Goal: Task Accomplishment & Management: Complete application form

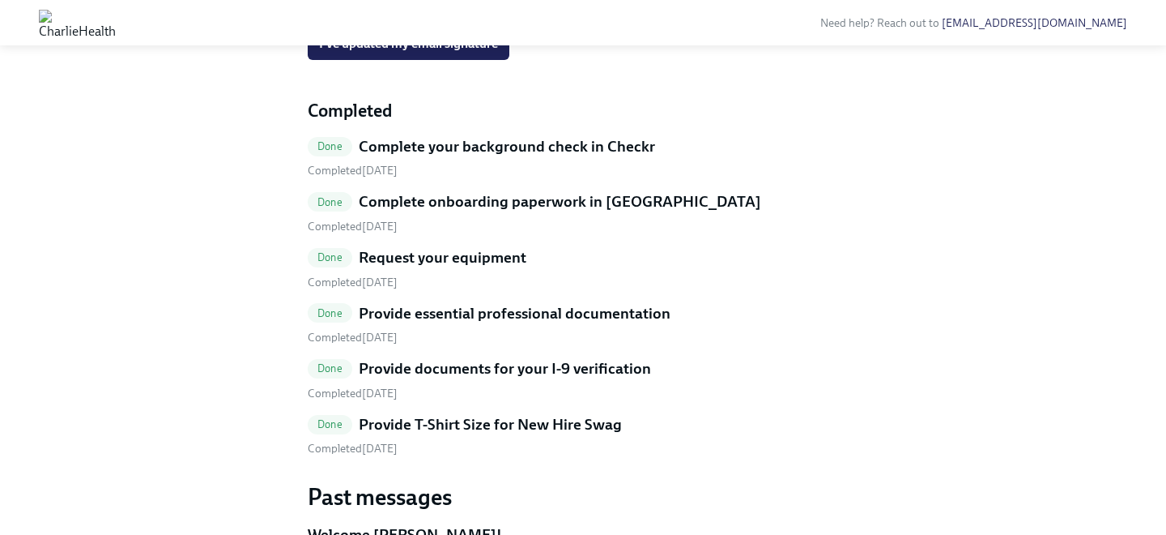
scroll to position [1169, 0]
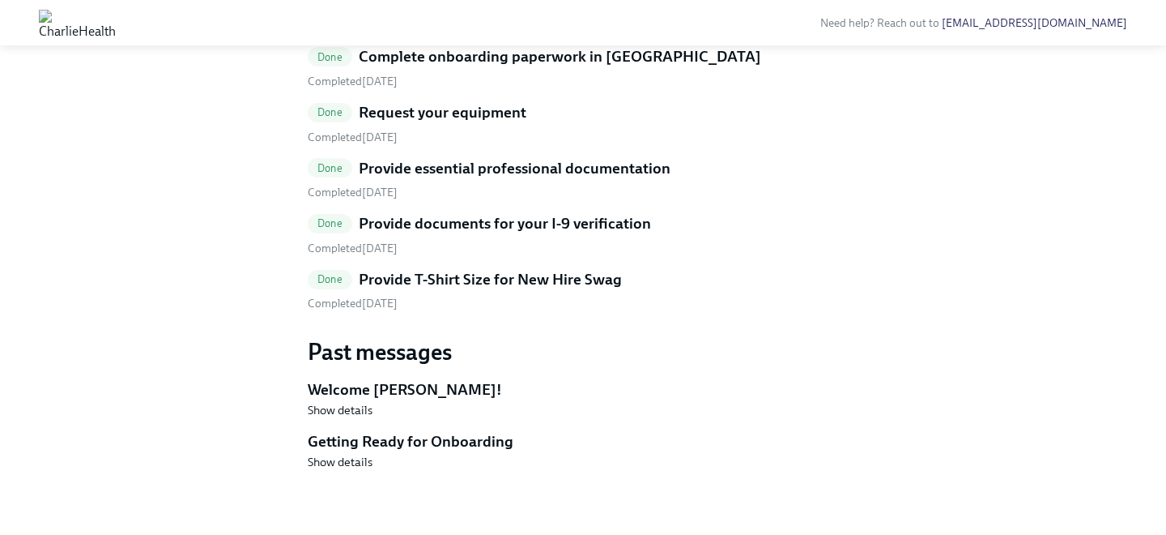
click at [525, 274] on h5 "Provide T-Shirt Size for New Hire Swag" at bounding box center [490, 279] width 263 height 21
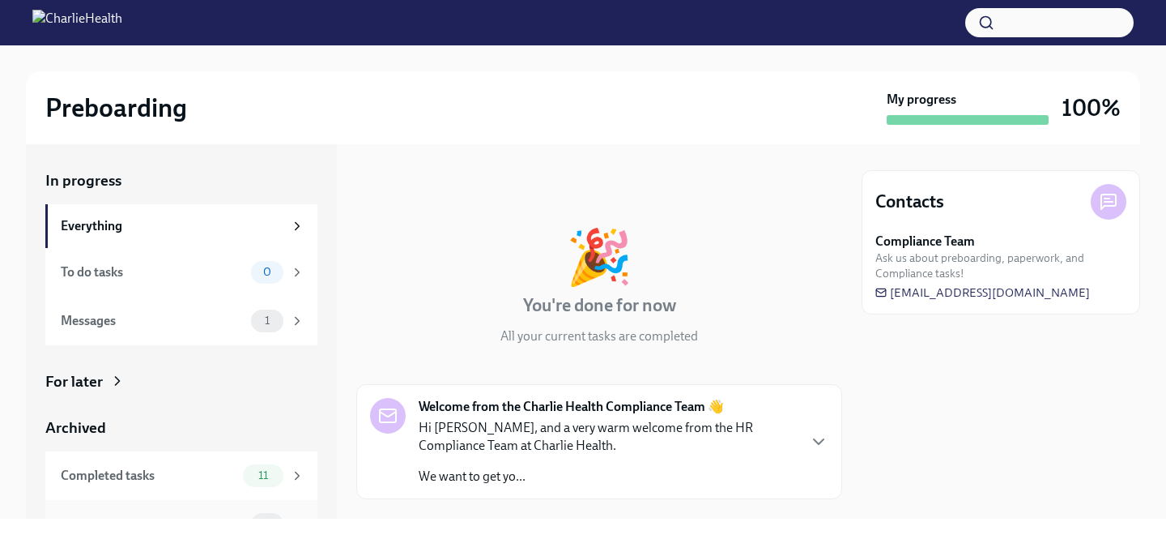
click at [236, 502] on div "Messages 0" at bounding box center [181, 524] width 272 height 49
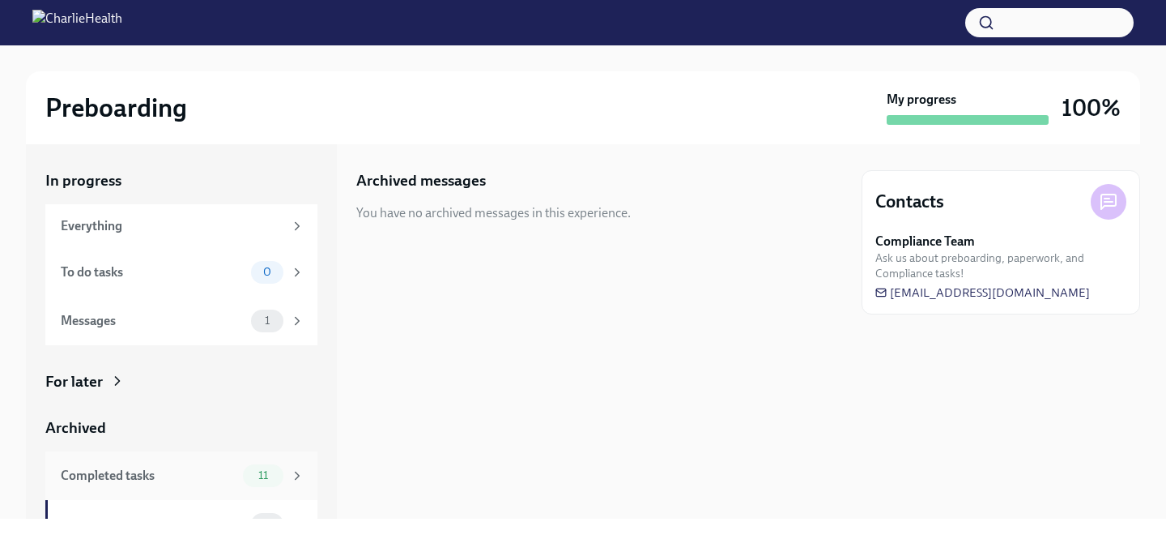
click at [236, 476] on div "Completed tasks" at bounding box center [149, 476] width 176 height 18
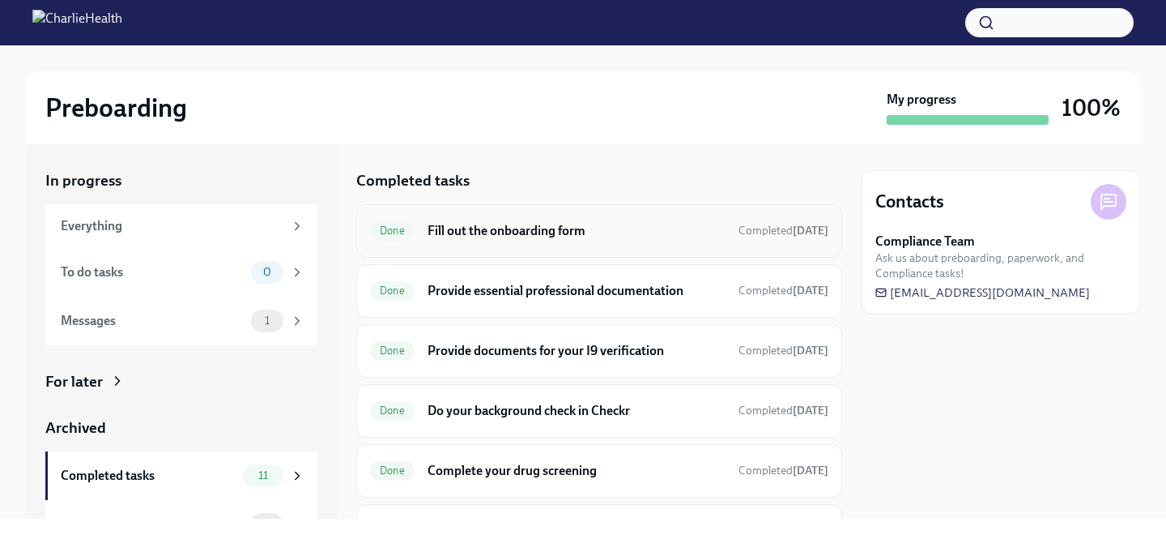
click at [499, 236] on h6 "Fill out the onboarding form" at bounding box center [577, 231] width 298 height 18
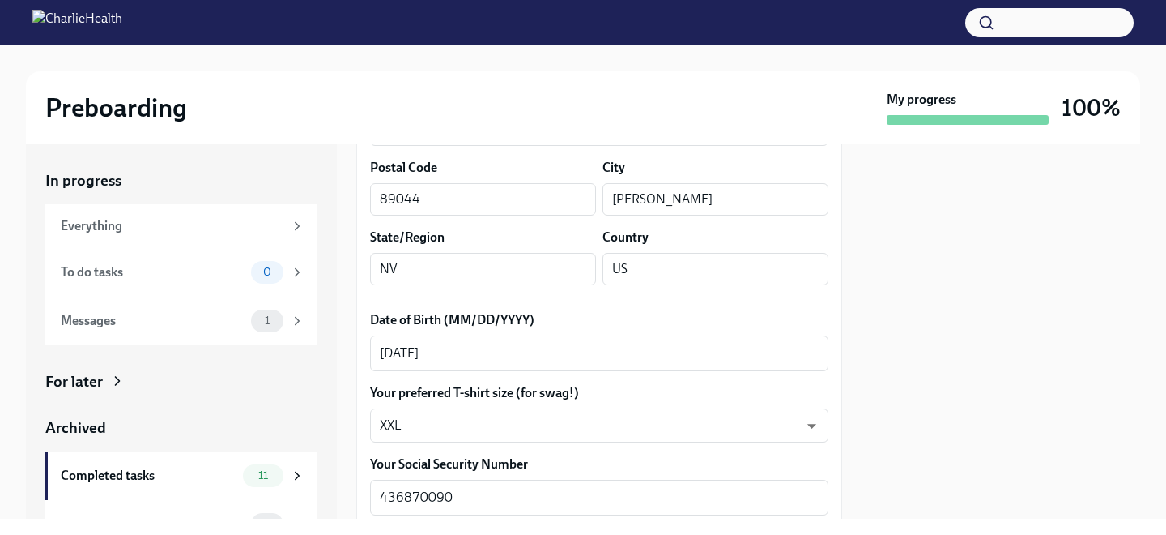
scroll to position [643, 0]
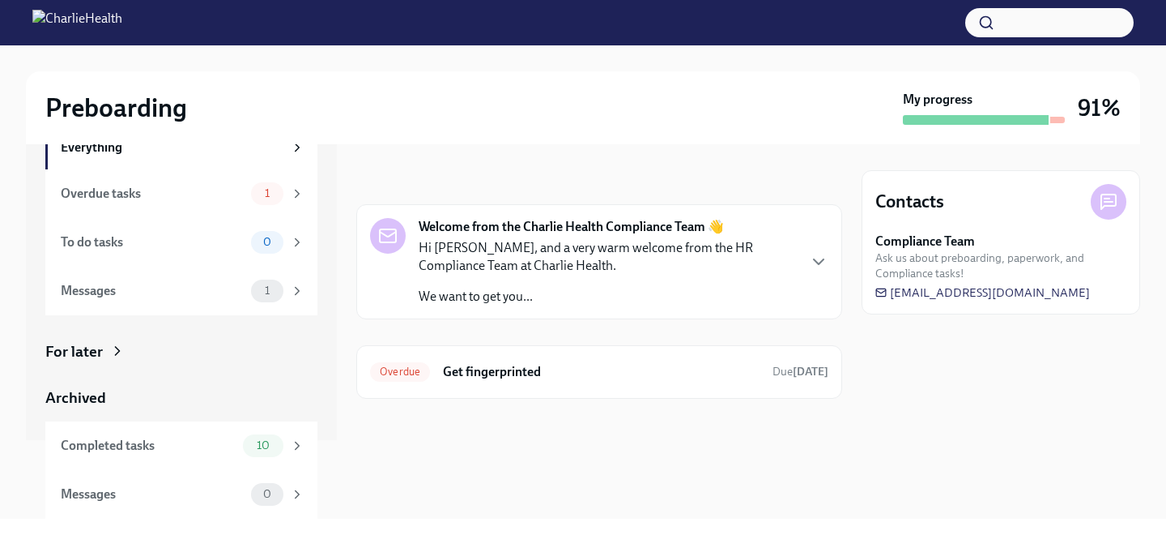
scroll to position [77, 0]
click at [252, 452] on span "10" at bounding box center [263, 447] width 32 height 12
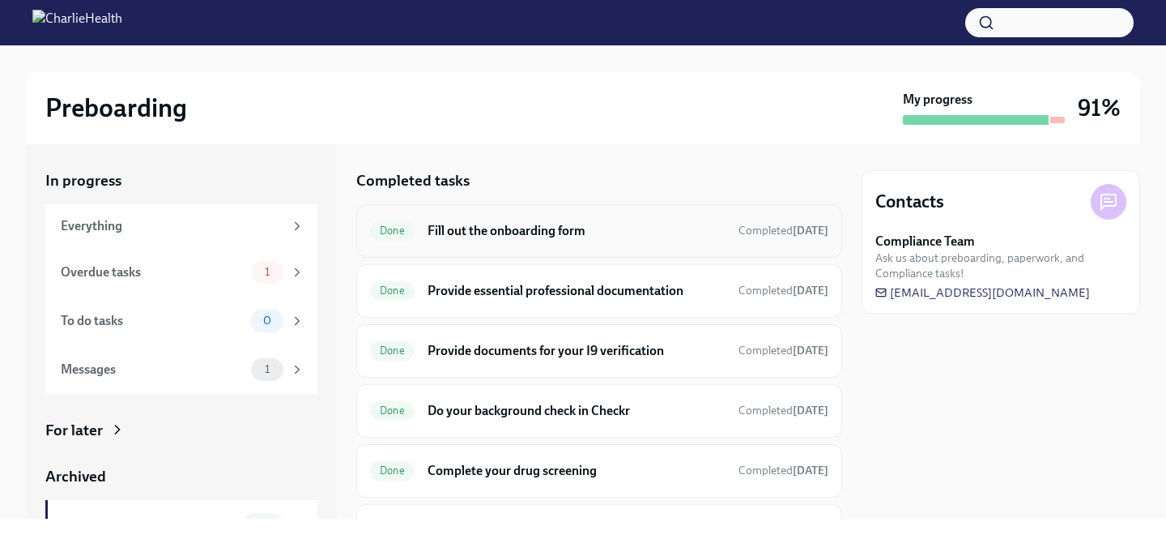
click at [458, 238] on h6 "Fill out the onboarding form" at bounding box center [577, 231] width 298 height 18
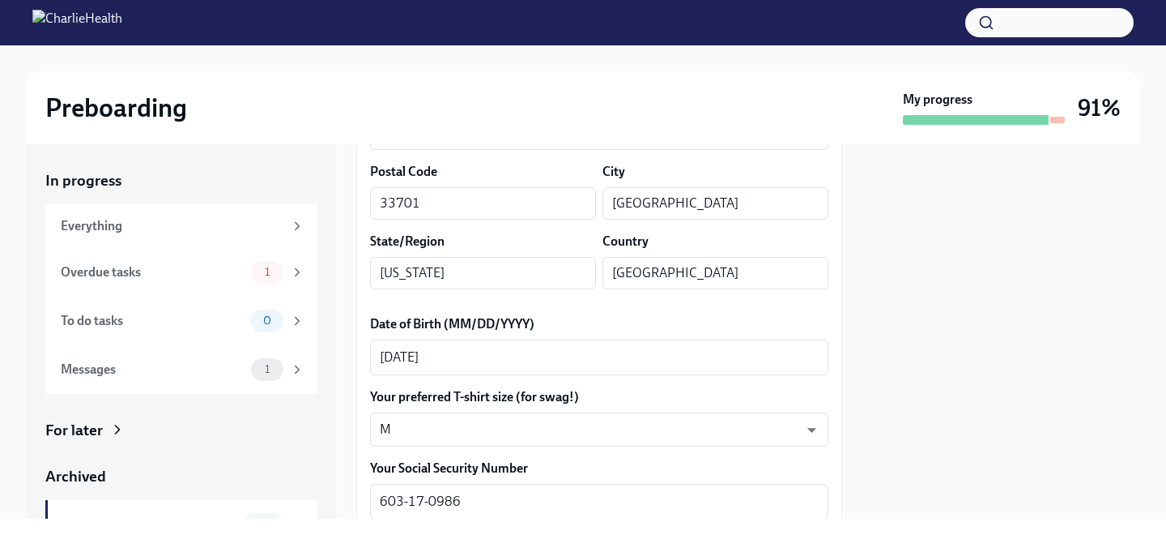
scroll to position [634, 0]
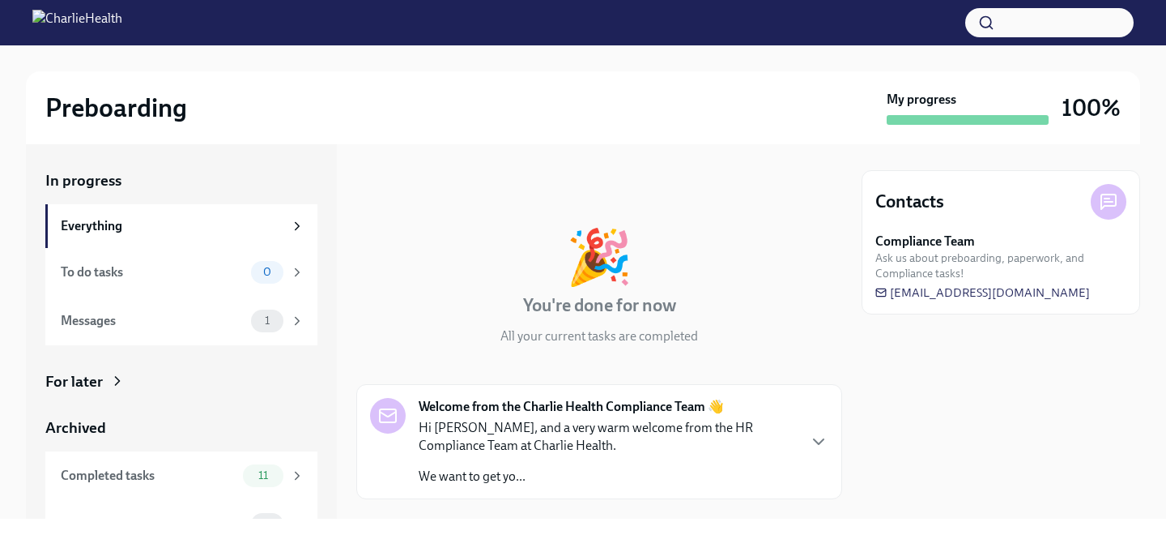
scroll to position [32, 0]
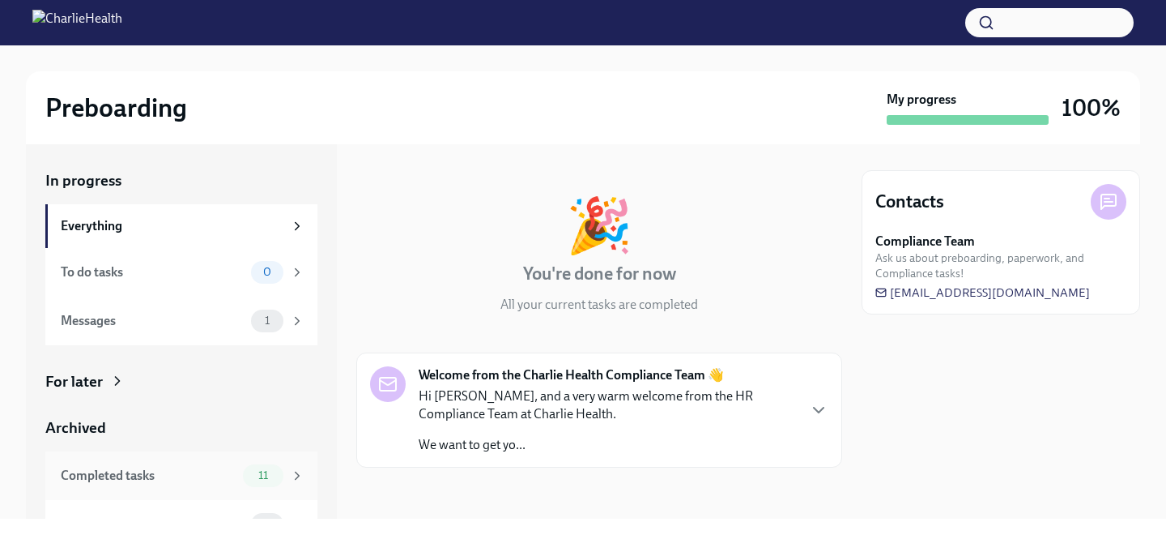
click at [293, 478] on icon at bounding box center [297, 475] width 15 height 15
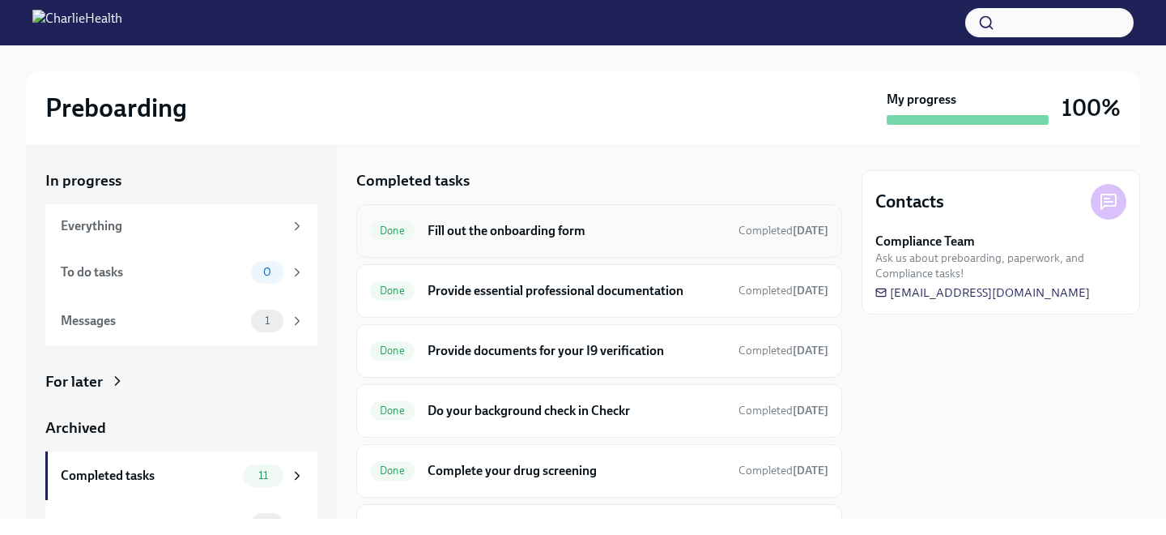
click at [488, 219] on div "Done Fill out the onboarding form Completed Aug 1st" at bounding box center [599, 231] width 458 height 26
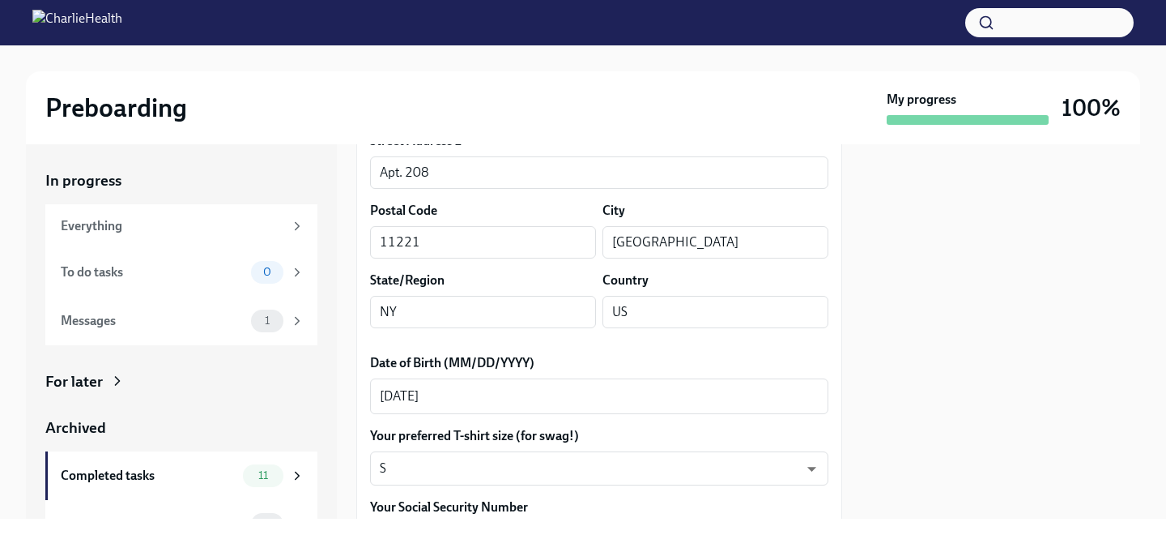
scroll to position [613, 0]
